Goal: Task Accomplishment & Management: Manage account settings

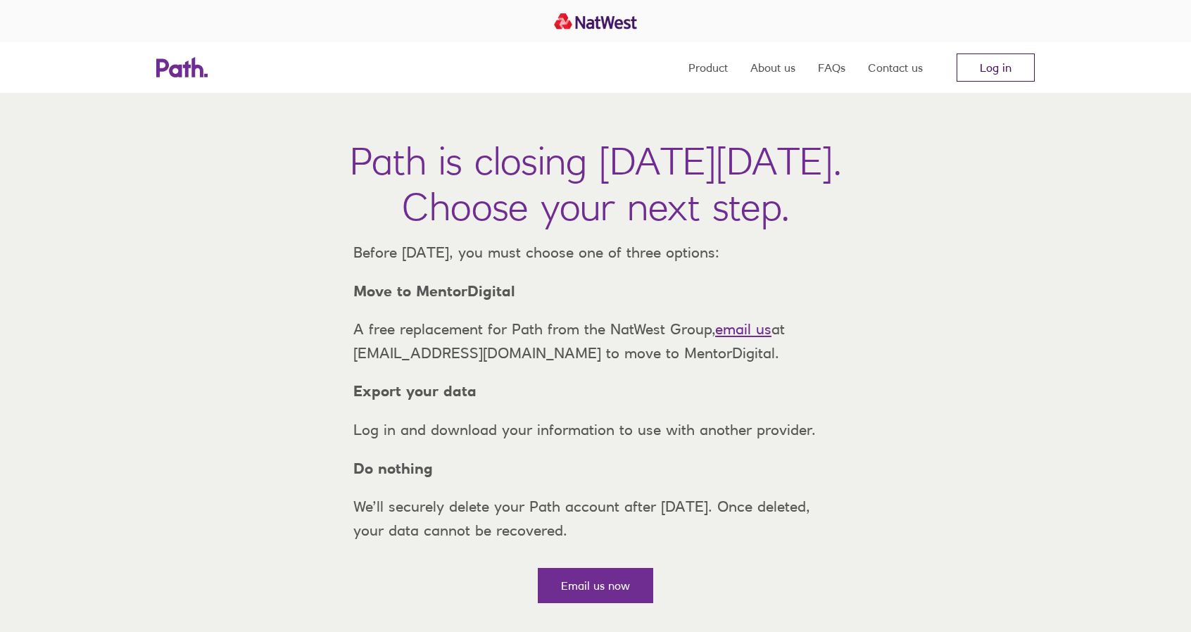
click at [978, 56] on link "Log in" at bounding box center [995, 67] width 78 height 28
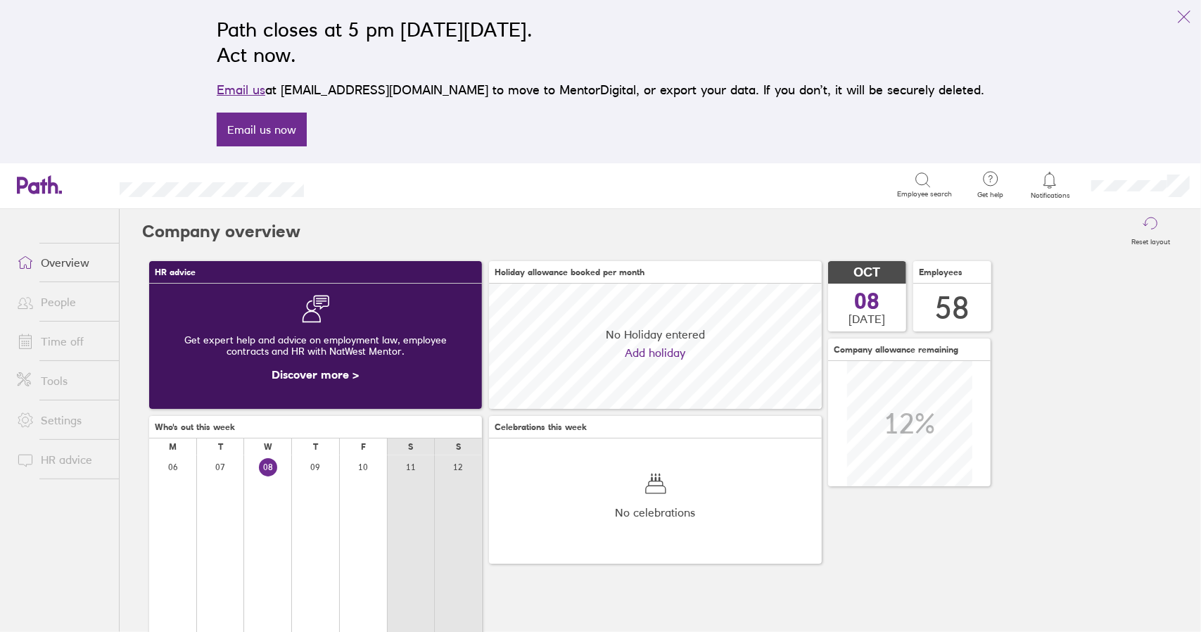
scroll to position [125, 332]
click at [58, 340] on link "Time off" at bounding box center [62, 341] width 113 height 28
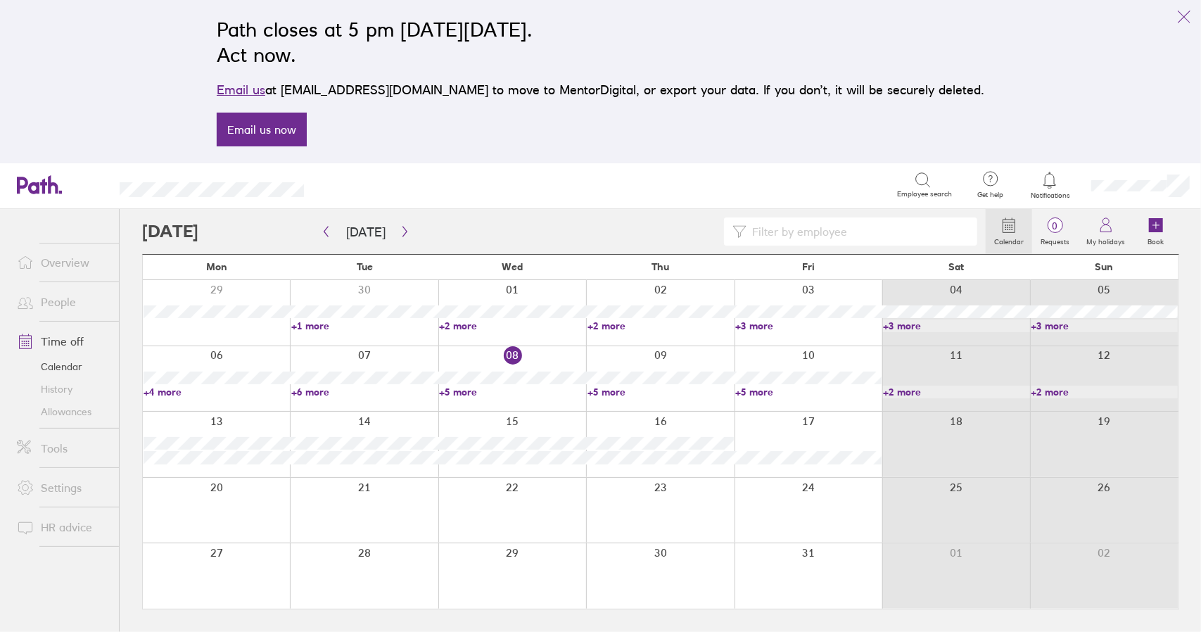
click at [1184, 14] on icon "link" at bounding box center [1184, 16] width 17 height 17
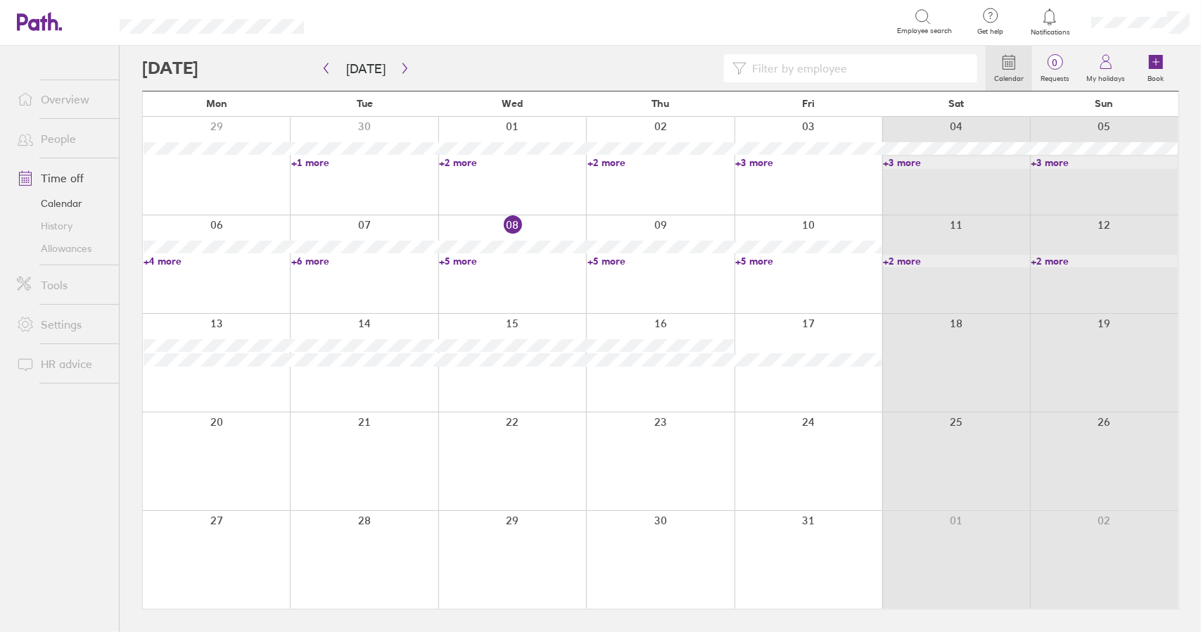
click at [461, 262] on link "+5 more" at bounding box center [512, 261] width 146 height 13
click at [600, 261] on link "+5 more" at bounding box center [661, 261] width 146 height 13
click at [605, 261] on link "+5 more" at bounding box center [661, 261] width 146 height 13
click at [768, 260] on link "+5 more" at bounding box center [808, 261] width 146 height 13
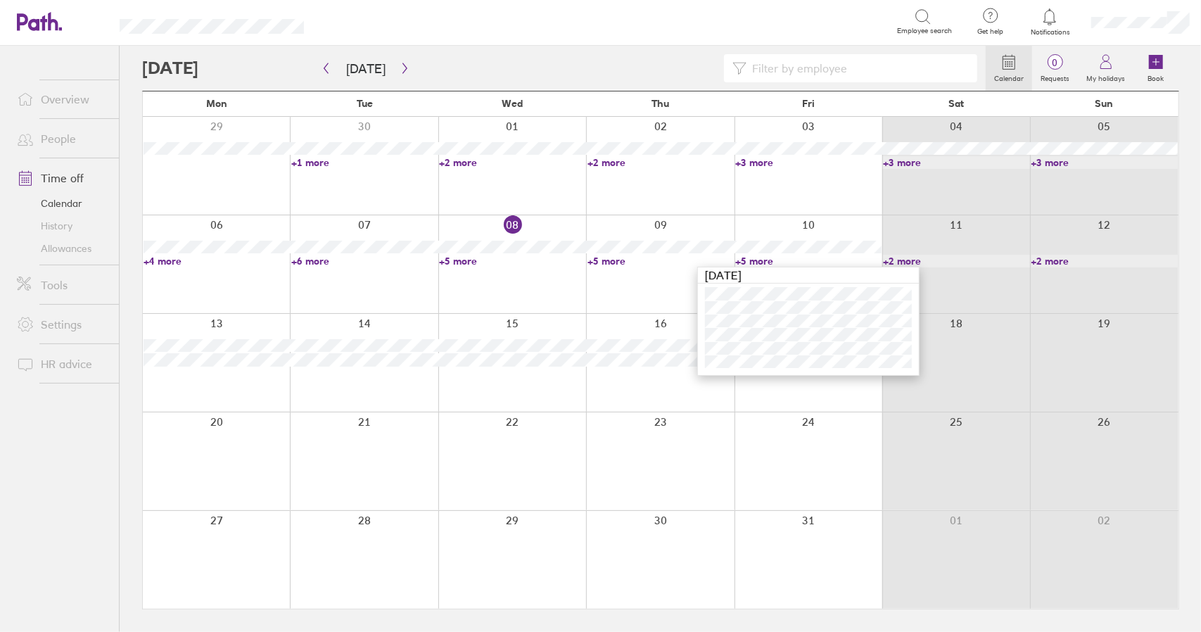
click at [768, 260] on link "+5 more" at bounding box center [808, 261] width 146 height 13
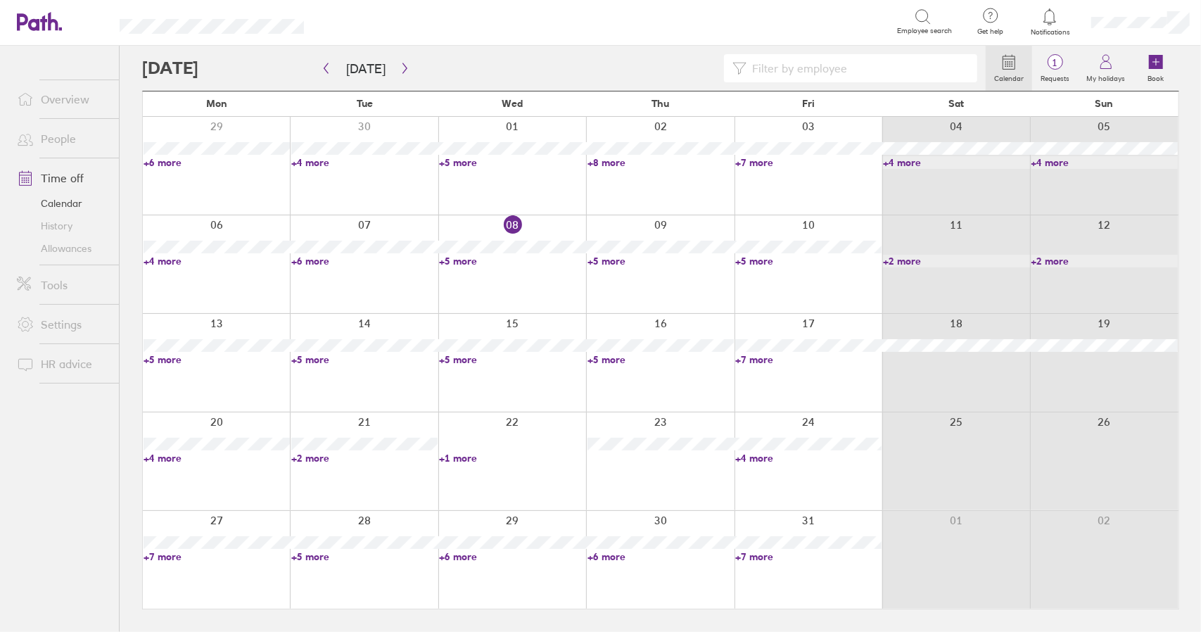
click at [753, 358] on link "+7 more" at bounding box center [808, 359] width 146 height 13
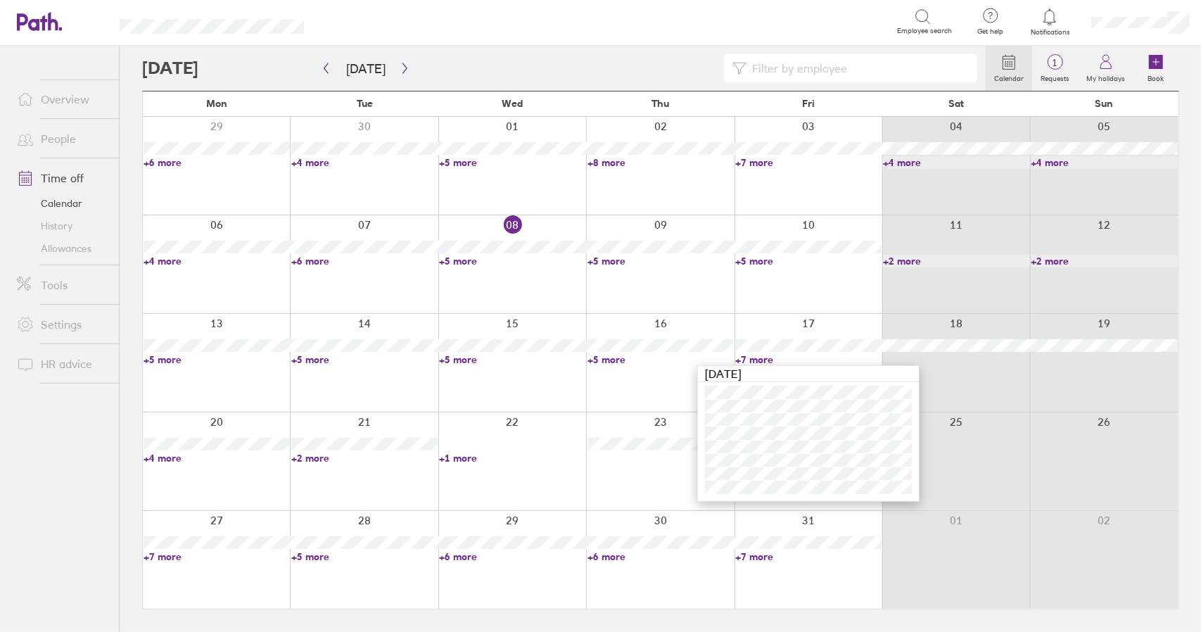
click at [764, 361] on link "+7 more" at bounding box center [808, 359] width 146 height 13
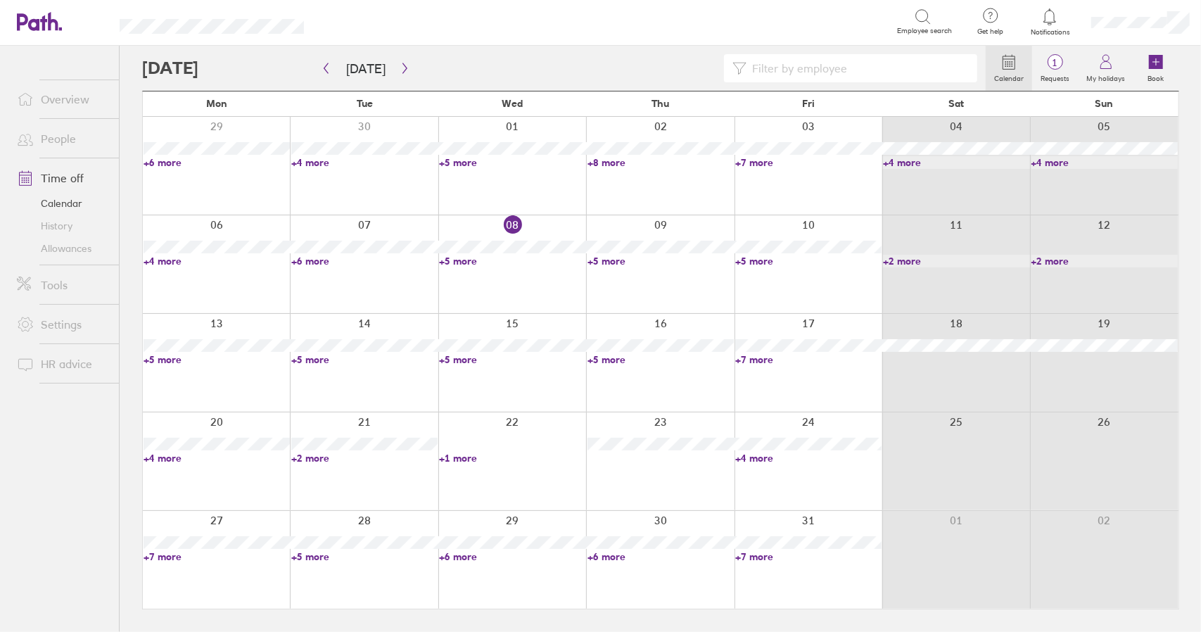
click at [61, 181] on link "Time off" at bounding box center [62, 178] width 113 height 28
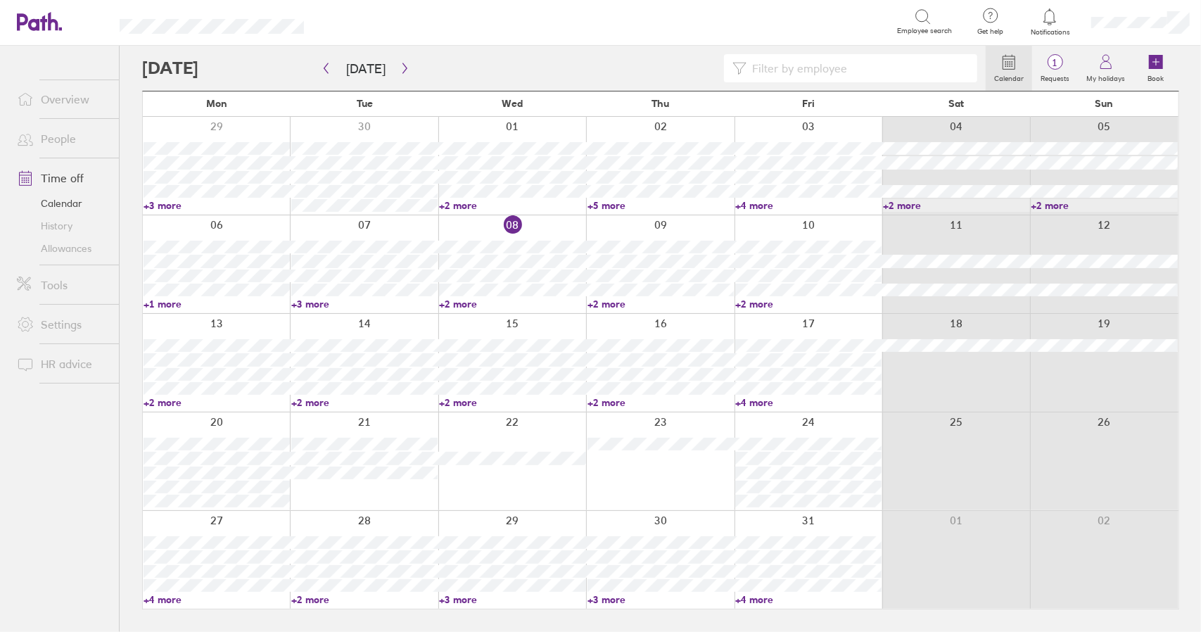
click at [68, 180] on link "Time off" at bounding box center [62, 178] width 113 height 28
click at [69, 178] on link "Time off" at bounding box center [62, 178] width 113 height 28
